Goal: Information Seeking & Learning: Learn about a topic

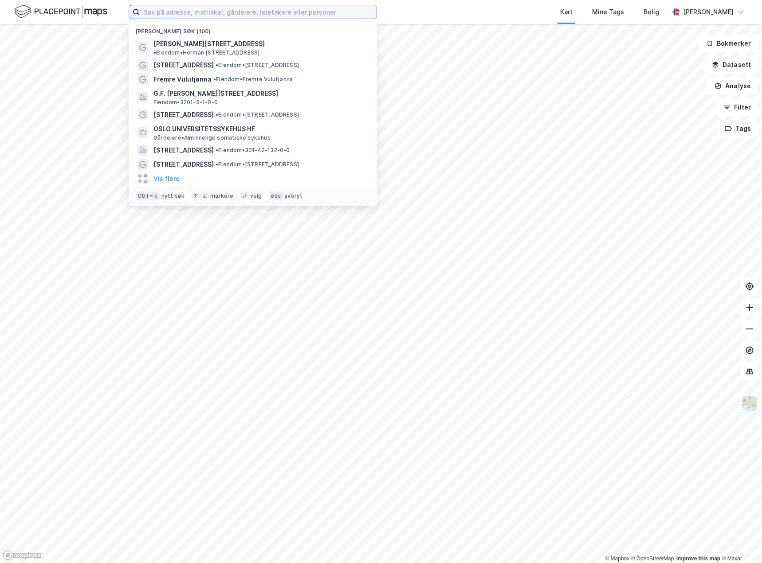
click at [185, 12] on input at bounding box center [258, 11] width 237 height 13
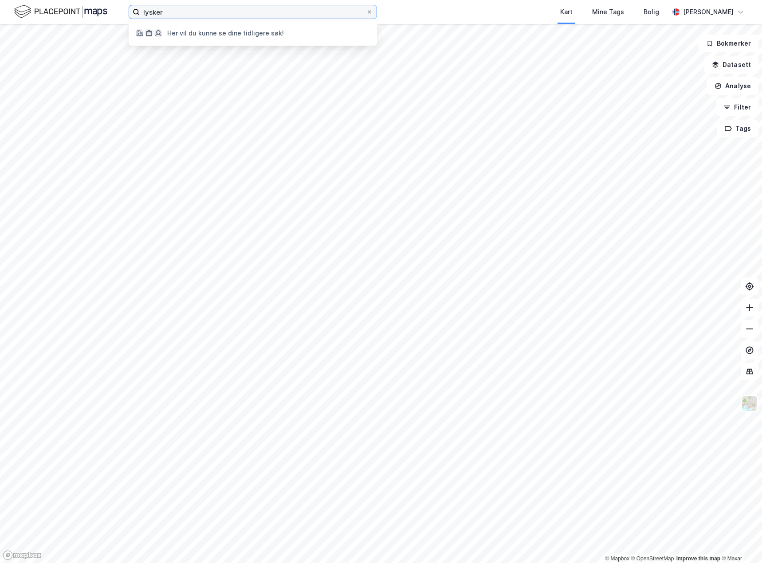
type input "lysker"
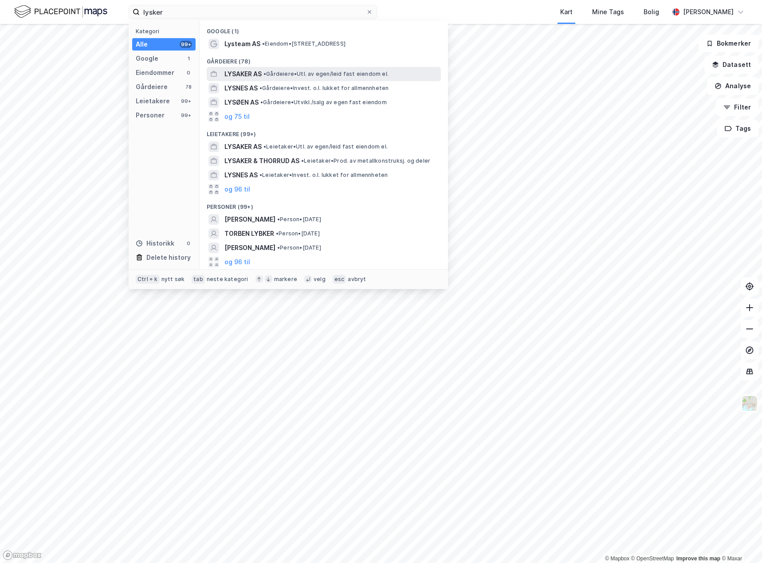
click at [250, 76] on span "LYSAKER AS" at bounding box center [242, 74] width 37 height 11
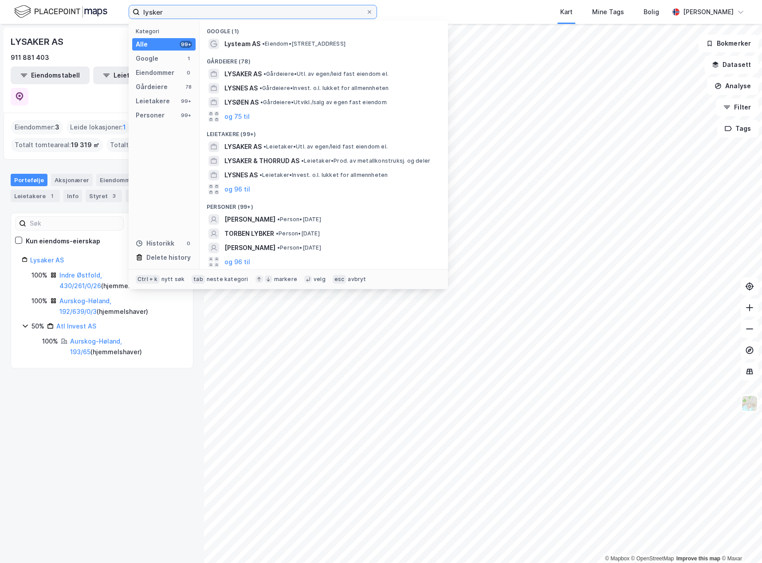
click at [181, 15] on input "lysker" at bounding box center [253, 11] width 226 height 13
click at [246, 148] on span "LYSAKER AS" at bounding box center [242, 146] width 37 height 11
